Goal: Use online tool/utility

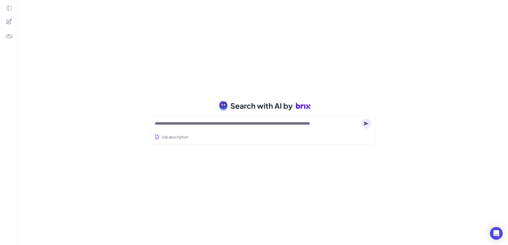
click at [251, 130] on div "Job description" at bounding box center [263, 135] width 216 height 13
click at [251, 125] on textarea at bounding box center [257, 124] width 204 height 6
type textarea "**********"
